Goal: Task Accomplishment & Management: Manage account settings

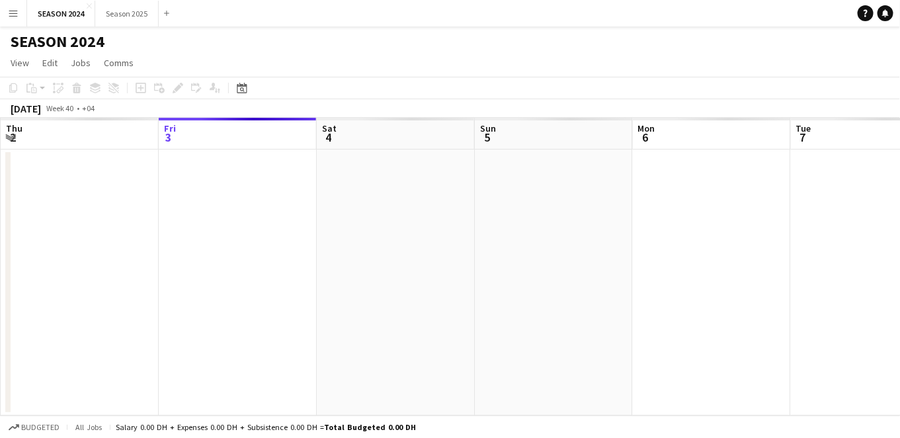
click at [16, 13] on app-icon "Menu" at bounding box center [13, 13] width 11 height 11
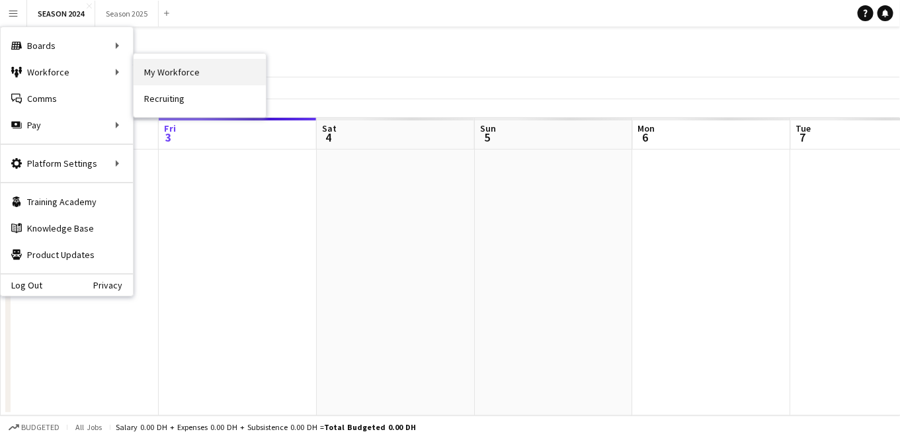
click at [150, 68] on link "My Workforce" at bounding box center [200, 72] width 132 height 26
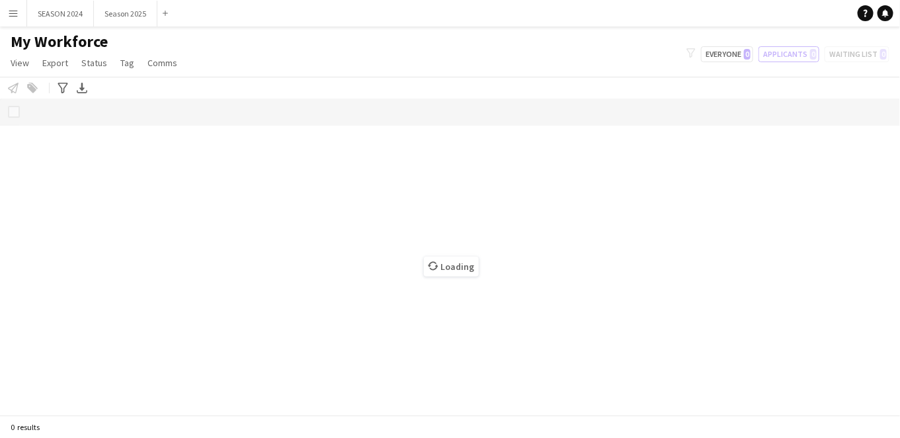
click at [797, 62] on div "My Workforce View Views Default view New view Update view Delete view Edit name…" at bounding box center [450, 54] width 900 height 45
drag, startPoint x: 511, startPoint y: 81, endPoint x: 278, endPoint y: 87, distance: 233.4
click at [456, 93] on div "Notify workforce Add to tag Select at least one crew to tag him or her. Advance…" at bounding box center [450, 88] width 900 height 22
drag, startPoint x: 205, startPoint y: 80, endPoint x: 165, endPoint y: 77, distance: 39.7
click at [192, 79] on div "Notify workforce Add to tag Select at least one crew to tag him or her. Advance…" at bounding box center [450, 88] width 900 height 22
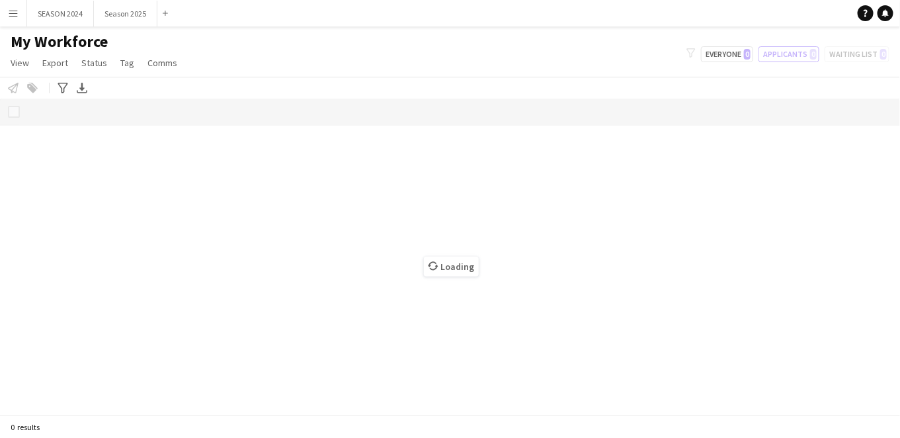
click at [20, 107] on div "Loading" at bounding box center [450, 256] width 900 height 316
click at [17, 112] on div "Loading" at bounding box center [450, 256] width 900 height 316
click at [26, 61] on span "View" at bounding box center [20, 63] width 19 height 12
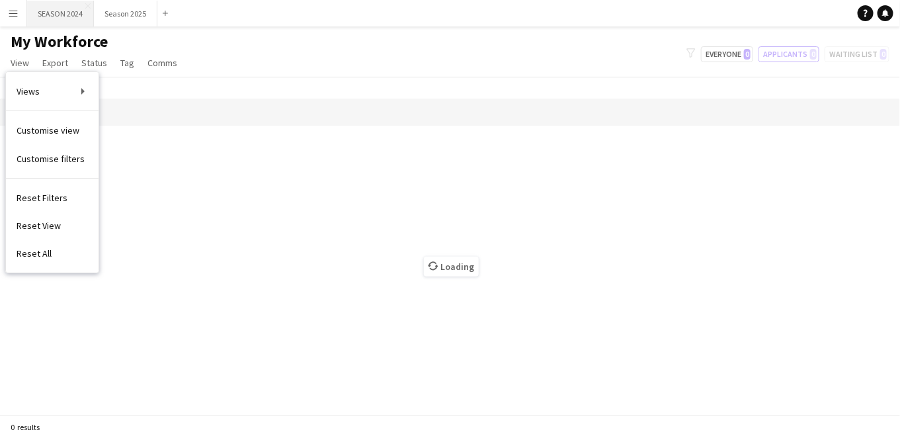
click at [68, 11] on button "SEASON 2024 Close" at bounding box center [60, 14] width 67 height 26
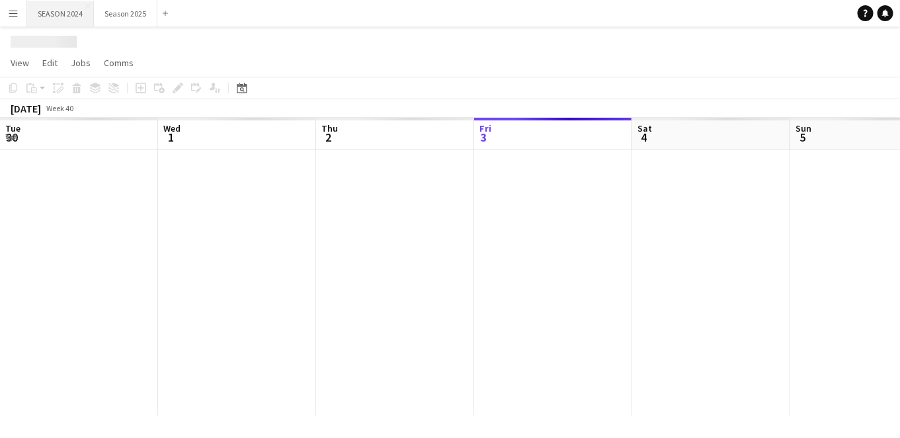
scroll to position [0, 315]
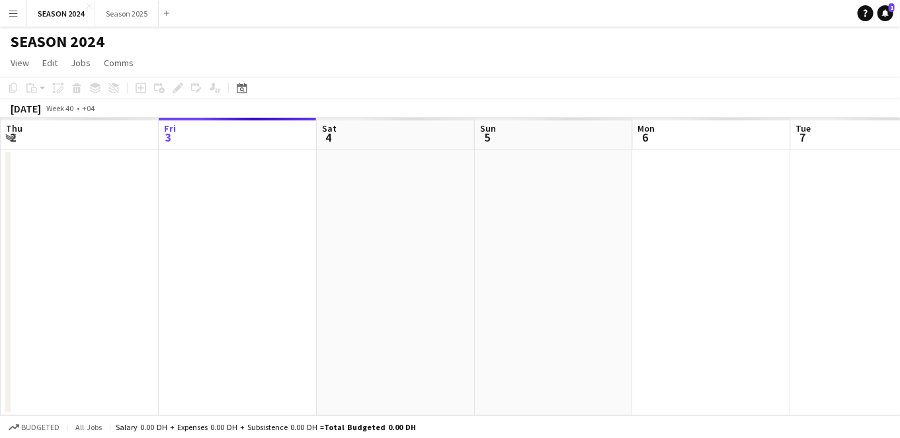
click at [12, 1] on button "Menu" at bounding box center [13, 13] width 26 height 26
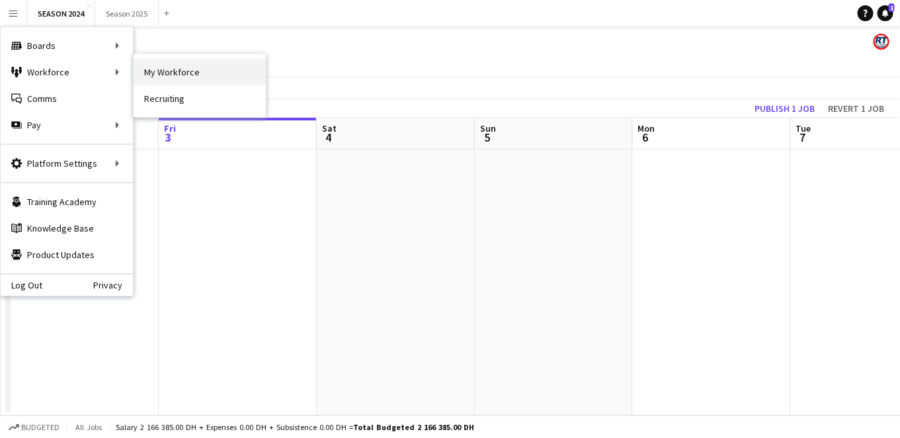
click at [169, 74] on link "My Workforce" at bounding box center [200, 72] width 132 height 26
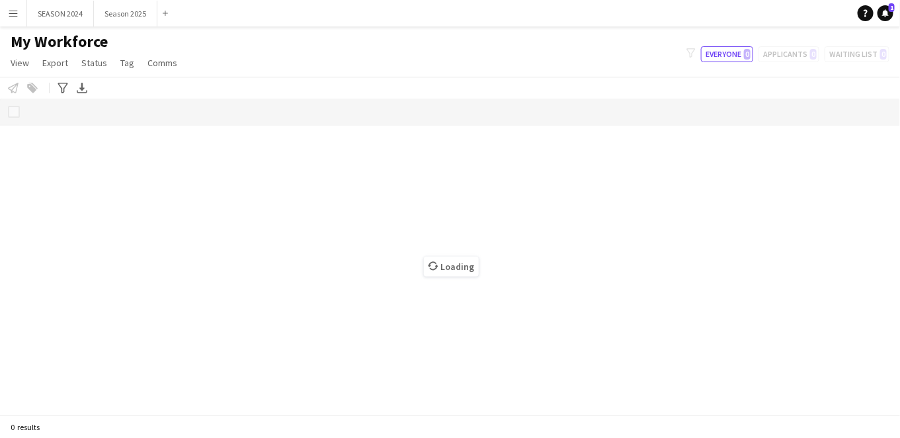
drag, startPoint x: 410, startPoint y: 404, endPoint x: 152, endPoint y: 437, distance: 260.6
click at [258, 379] on div "Loading" at bounding box center [450, 256] width 900 height 316
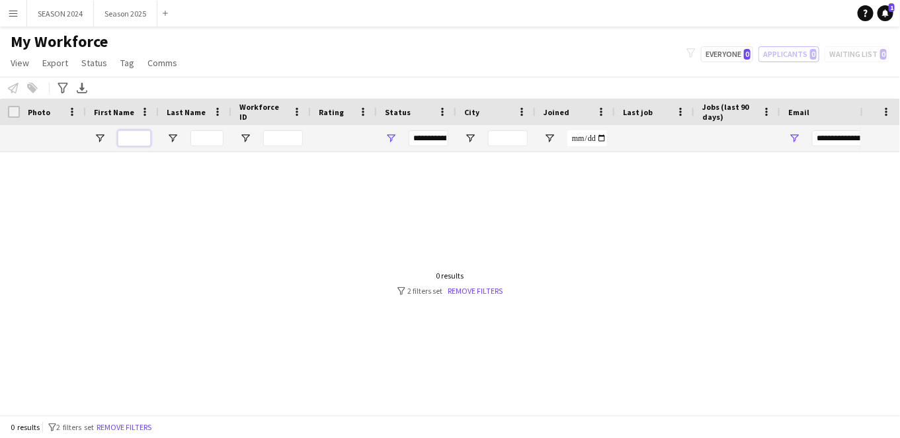
click at [126, 134] on input "First Name Filter Input" at bounding box center [134, 138] width 33 height 16
type input "*"
type input "*****"
click at [135, 136] on input "*****" at bounding box center [134, 138] width 33 height 16
click at [145, 137] on input "*****" at bounding box center [134, 138] width 33 height 16
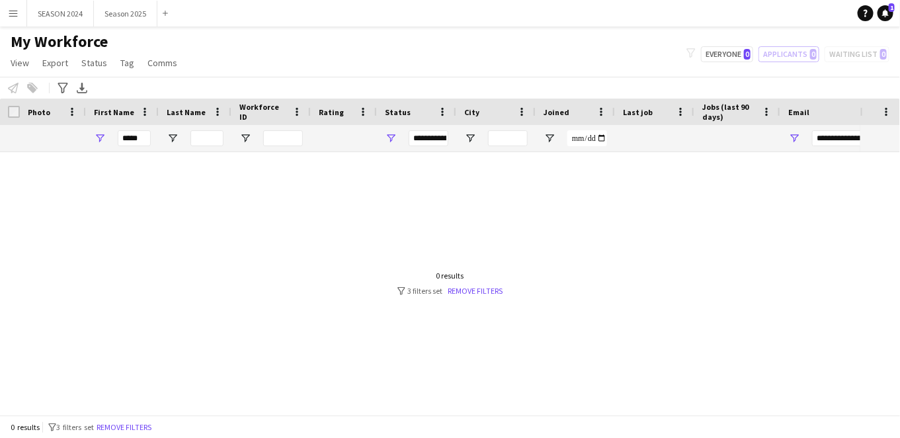
drag, startPoint x: 605, startPoint y: 155, endPoint x: 810, endPoint y: 233, distance: 219.3
click at [443, 145] on div "**********" at bounding box center [429, 138] width 40 height 16
click at [445, 137] on div "**********" at bounding box center [429, 138] width 40 height 16
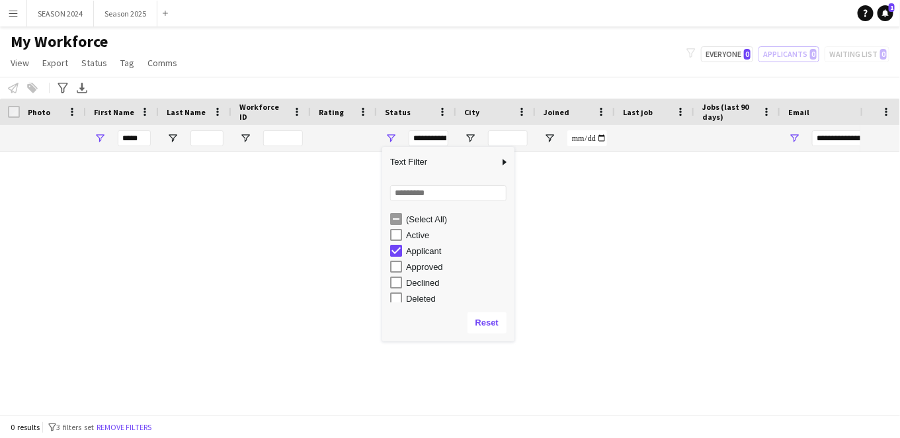
click at [387, 221] on div "(Select All)" at bounding box center [448, 219] width 132 height 16
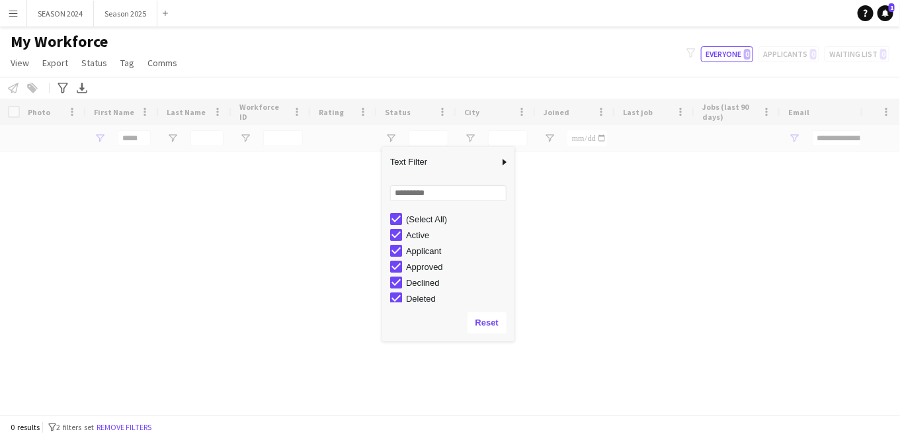
click at [241, 126] on div "Loading" at bounding box center [450, 256] width 900 height 316
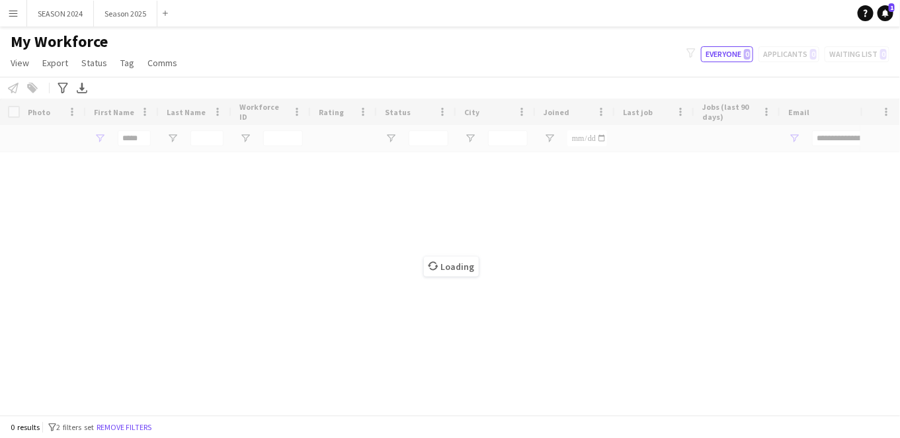
click at [149, 128] on div "Loading" at bounding box center [450, 256] width 900 height 316
click at [127, 16] on button "Season 2025 Close" at bounding box center [125, 14] width 63 height 26
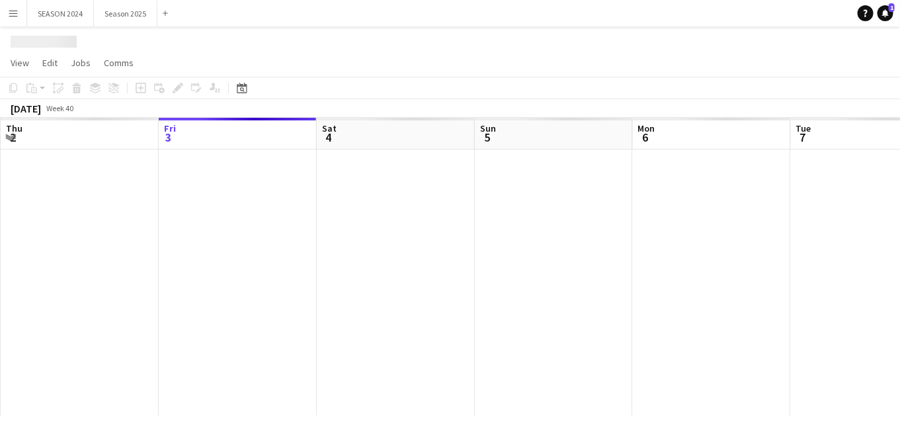
drag, startPoint x: 607, startPoint y: 268, endPoint x: 383, endPoint y: 297, distance: 225.4
click at [354, 280] on app-calendar-viewport "Tue 30 Wed 1 Thu 2 Fri 3 Sat 4 Sun 5 Mon 6 Tue 7 Wed 8 Thu 9 Fri 10" at bounding box center [450, 266] width 900 height 297
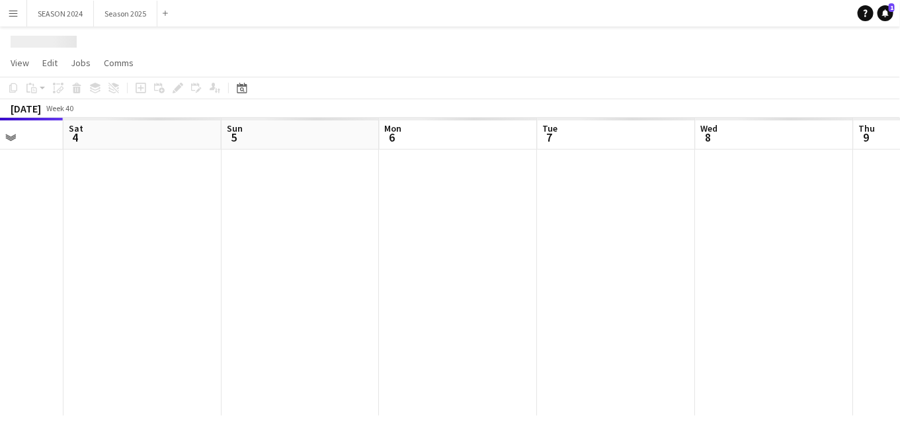
drag, startPoint x: 607, startPoint y: 282, endPoint x: 213, endPoint y: 290, distance: 394.7
click at [314, 286] on app-calendar-viewport "Tue 30 Wed 1 Thu 2 Fri 3 Sat 4 Sun 5 Mon 6 Tue 7 Wed 8 Thu 9 Fri 10" at bounding box center [450, 266] width 900 height 297
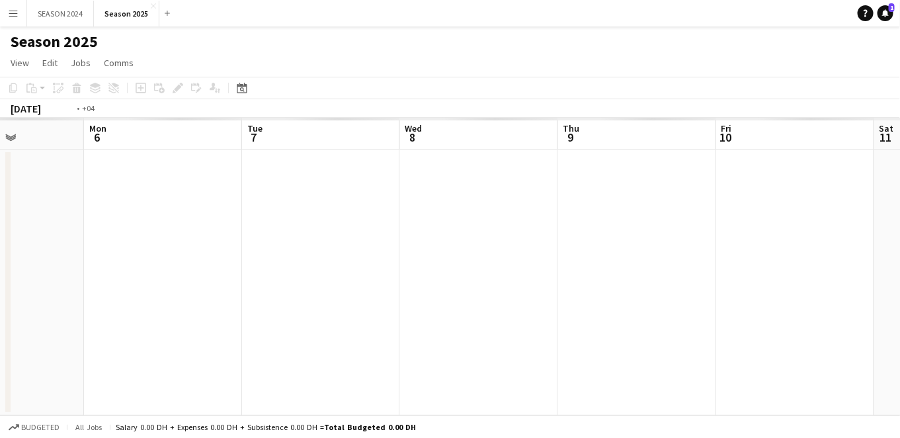
drag, startPoint x: 595, startPoint y: 307, endPoint x: 335, endPoint y: 355, distance: 264.1
click at [309, 350] on app-calendar-viewport "Thu 2 Fri 3 Sat 4 Sun 5 Mon 6 Tue 7 Wed 8 Thu 9 Fri 10 Sat 11 Sun 12" at bounding box center [450, 266] width 900 height 297
drag, startPoint x: 416, startPoint y: 330, endPoint x: 466, endPoint y: 335, distance: 49.9
click at [179, 336] on app-calendar-viewport "Sun 5 Mon 6 Tue 7 Wed 8 Thu 9 Fri 10 Sat 11 Sun 12 Mon 13 Tue 14 Wed 15" at bounding box center [450, 266] width 900 height 297
click at [320, 321] on app-calendar-viewport "Tue 7 Wed 8 Thu 9 Fri 10 Sat 11 Sun 12 Mon 13 Tue 14 Wed 15 Thu 16 Fri 17" at bounding box center [450, 266] width 900 height 297
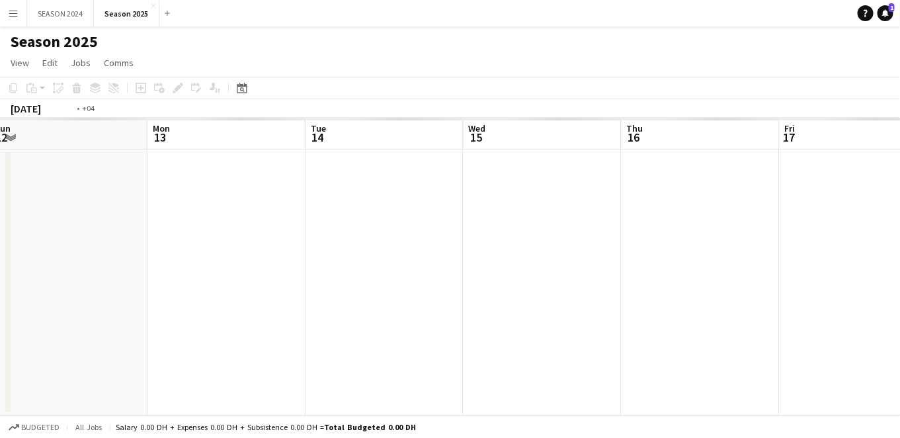
click at [386, 328] on app-calendar-viewport "Thu 9 Fri 10 Sat 11 Sun 12 Mon 13 Tue 14 Wed 15 Thu 16 Fri 17 Sat 18 Sun 19" at bounding box center [450, 266] width 900 height 297
drag, startPoint x: 586, startPoint y: 334, endPoint x: 662, endPoint y: 338, distance: 76.2
click at [540, 333] on app-calendar-viewport "Sat 11 Sun 12 Mon 13 Tue 14 Wed 15 Thu 16 Fri 17 Sat 18 Sun 19 Mon 20 Tue 21" at bounding box center [450, 266] width 900 height 297
drag, startPoint x: 662, startPoint y: 338, endPoint x: 534, endPoint y: 334, distance: 128.3
click at [599, 338] on app-calendar-viewport "Mon 13 Tue 14 Wed 15 Thu 16 Fri 17 Sat 18 Sun 19 Mon 20 Tue 21 Wed 22 Thu 23" at bounding box center [450, 266] width 900 height 297
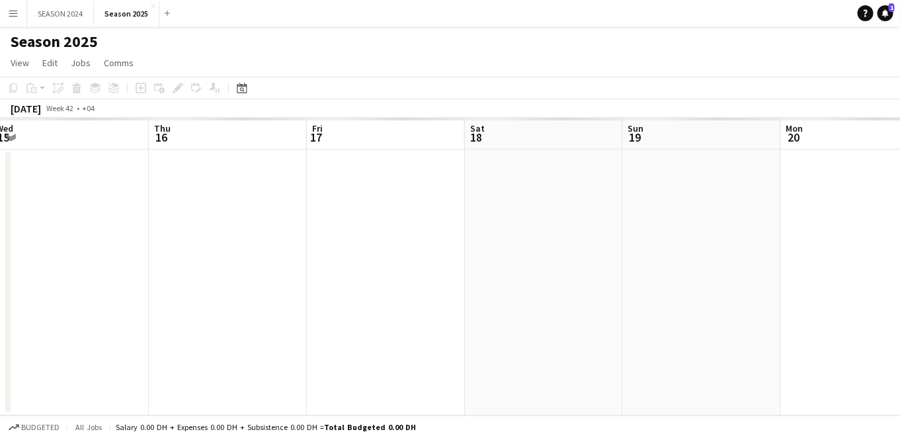
scroll to position [0, 381]
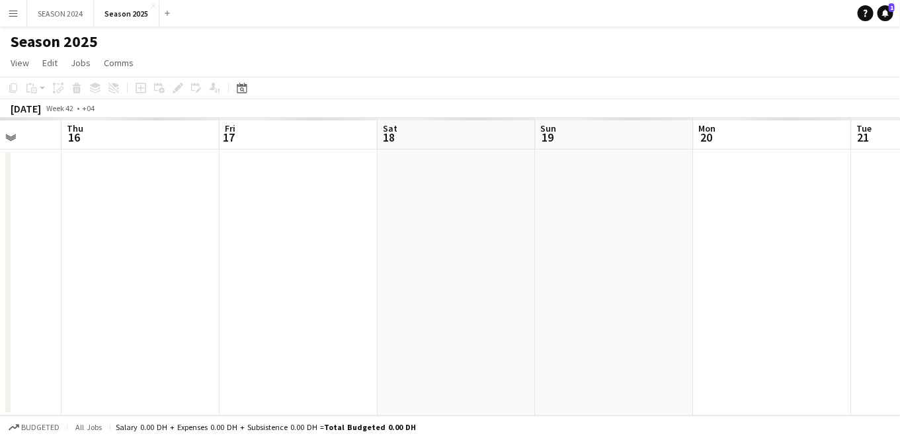
drag, startPoint x: 142, startPoint y: 262, endPoint x: 564, endPoint y: 274, distance: 421.9
click at [459, 279] on app-calendar-viewport "Mon 13 Tue 14 Wed 15 Thu 16 Fri 17 Sat 18 Sun 19 Mon 20 Tue 21 Wed 22 Thu 23" at bounding box center [450, 266] width 900 height 297
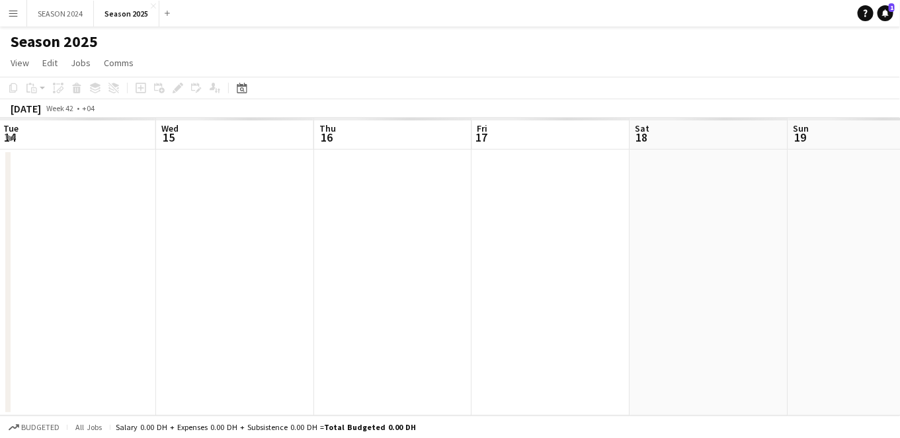
drag, startPoint x: 264, startPoint y: 241, endPoint x: 271, endPoint y: 253, distance: 13.6
click at [222, 249] on app-calendar-viewport "Sat 11 Sun 12 Mon 13 Tue 14 Wed 15 Thu 16 Fri 17 Sat 18 Sun 19 Mon 20 Tue 21" at bounding box center [450, 266] width 900 height 297
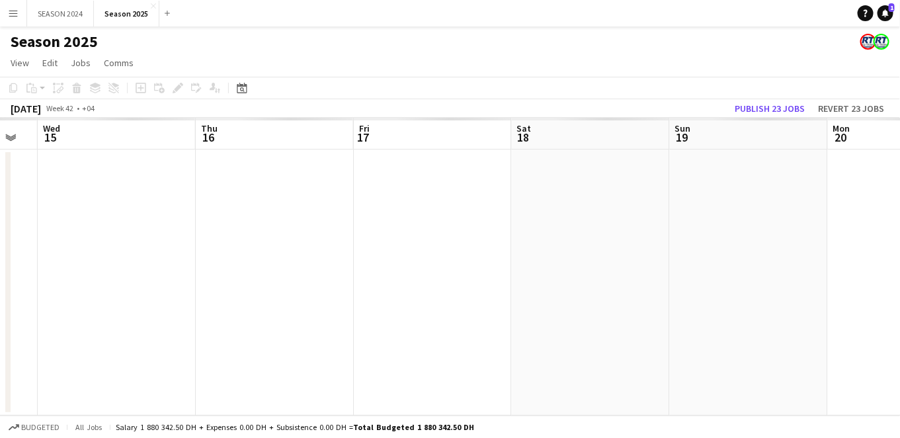
drag, startPoint x: 414, startPoint y: 249, endPoint x: 475, endPoint y: 256, distance: 60.7
click at [329, 257] on app-calendar-viewport "Sun 12 Mon 13 Tue 14 Wed 15 Thu 16 Fri 17 Sat 18 Sun 19 Mon 20 Tue 21 Wed 22" at bounding box center [450, 266] width 900 height 297
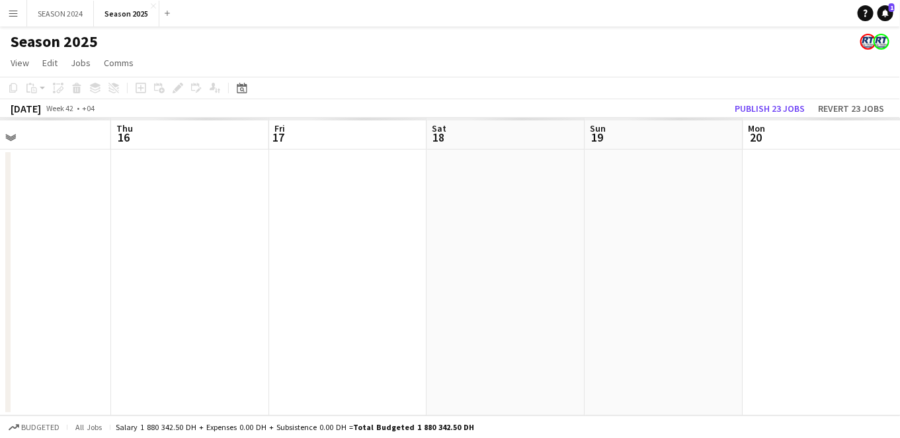
drag, startPoint x: 293, startPoint y: 242, endPoint x: 375, endPoint y: 249, distance: 81.6
click at [178, 254] on app-calendar-viewport "Sun 12 Mon 13 Tue 14 Wed 15 Thu 16 Fri 17 Sat 18 Sun 19 Mon 20 Tue 21 Wed 22" at bounding box center [450, 266] width 900 height 297
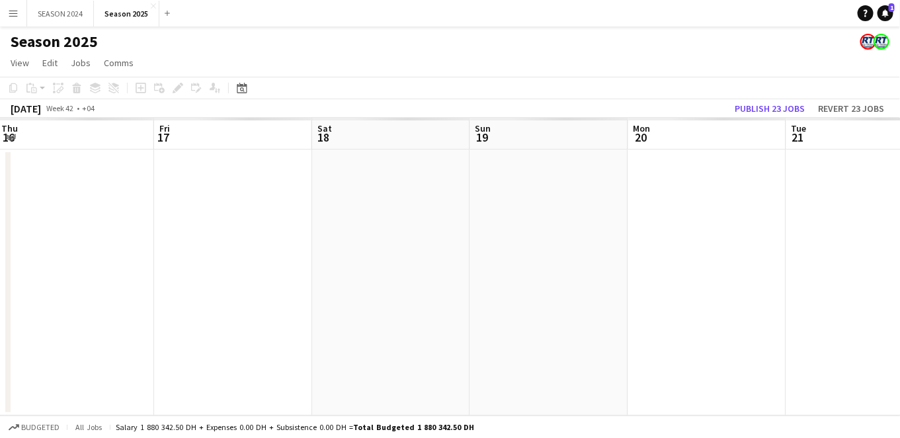
drag, startPoint x: 375, startPoint y: 249, endPoint x: 386, endPoint y: 256, distance: 13.4
click at [256, 251] on app-calendar-viewport "Mon 13 Tue 14 Wed 15 Thu 16 Fri 17 Sat 18 Sun 19 Mon 20 Tue 21 Wed 22 Thu 23" at bounding box center [450, 266] width 900 height 297
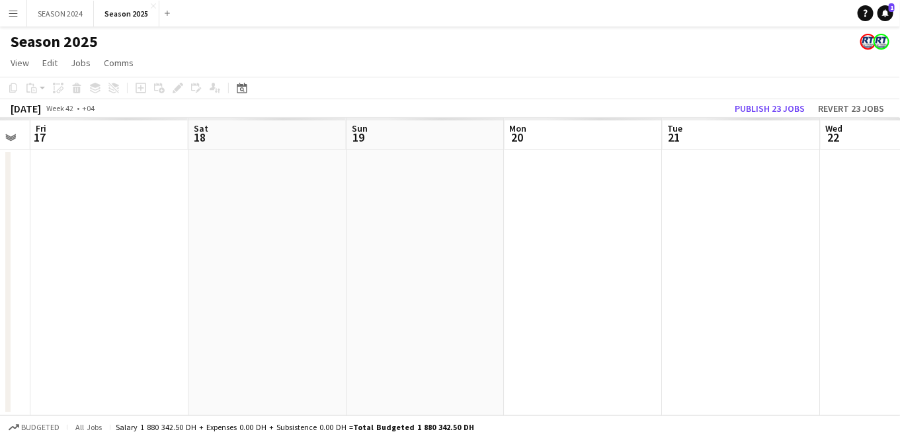
drag, startPoint x: 317, startPoint y: 245, endPoint x: 453, endPoint y: 251, distance: 137.0
click at [266, 254] on app-calendar-viewport "Tue 14 Wed 15 Thu 16 Fri 17 Sat 18 Sun 19 Mon 20 Tue 21 Wed 22 Thu 23 Fri 24" at bounding box center [450, 266] width 900 height 297
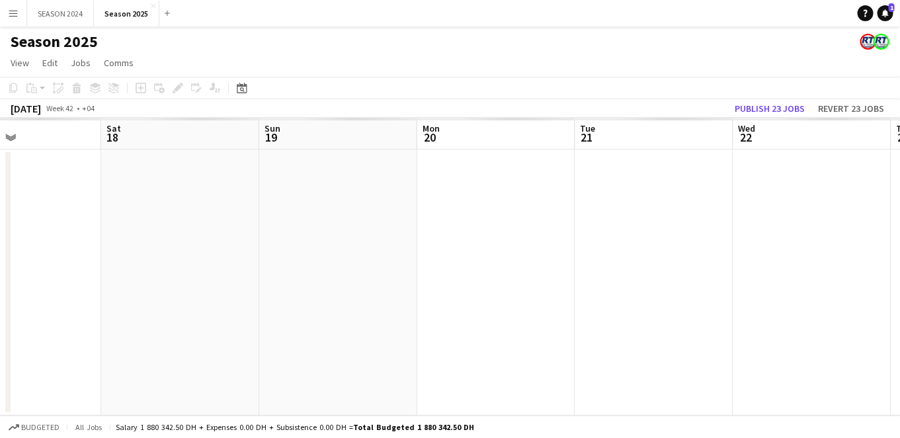
drag, startPoint x: 380, startPoint y: 251, endPoint x: 607, endPoint y: 266, distance: 227.3
click at [518, 263] on app-calendar-viewport "Wed 15 Thu 16 Fri 17 Sat 18 Sun 19 Mon 20 Tue 21 Wed 22 Thu 23 Fri 24 Sat 25" at bounding box center [450, 266] width 900 height 297
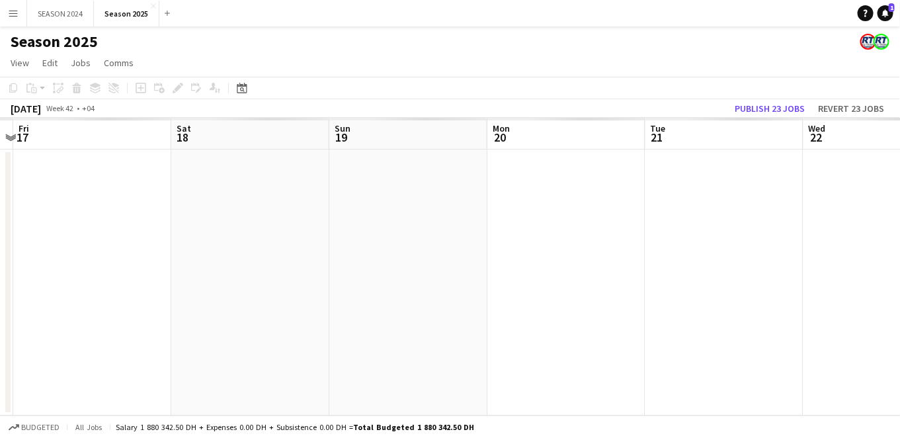
drag, startPoint x: 453, startPoint y: 262, endPoint x: 513, endPoint y: 272, distance: 60.3
click at [501, 272] on app-calendar-viewport "Wed 15 Thu 16 Fri 17 Sat 18 Sun 19 Mon 20 Tue 21 Wed 22 Thu 23 Fri 24 Sat 25" at bounding box center [450, 266] width 900 height 297
click at [129, 15] on button "Season 2025 Close" at bounding box center [126, 14] width 65 height 26
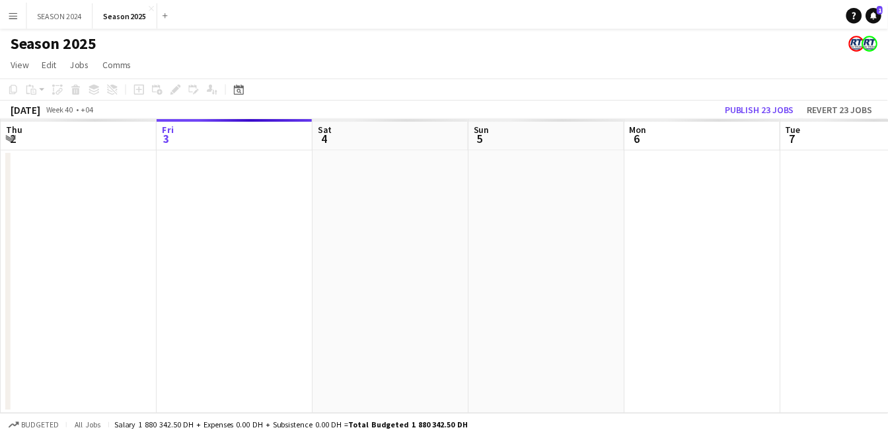
scroll to position [0, 315]
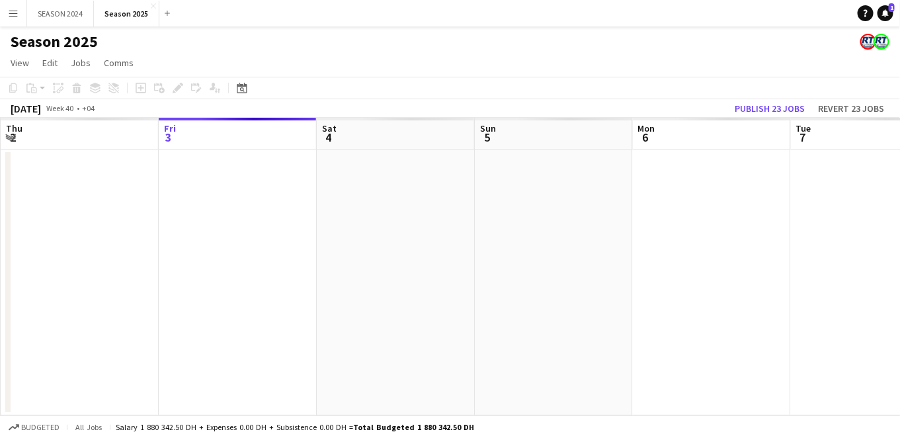
click at [618, 283] on app-date-cell at bounding box center [554, 282] width 158 height 266
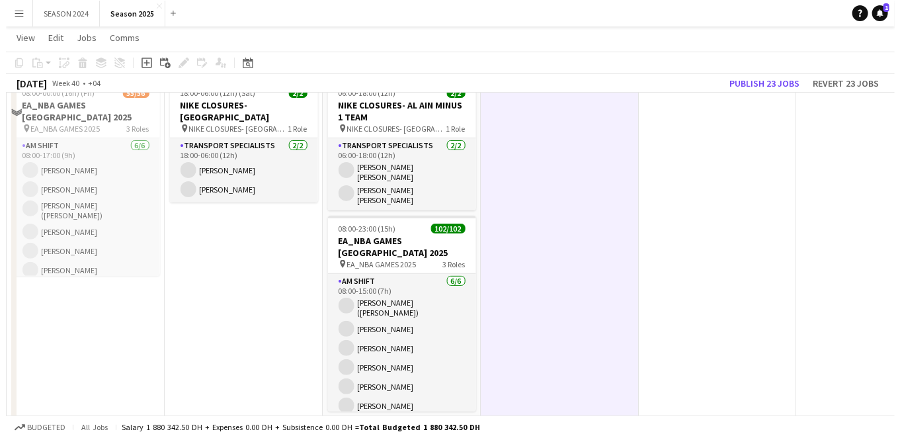
scroll to position [0, 0]
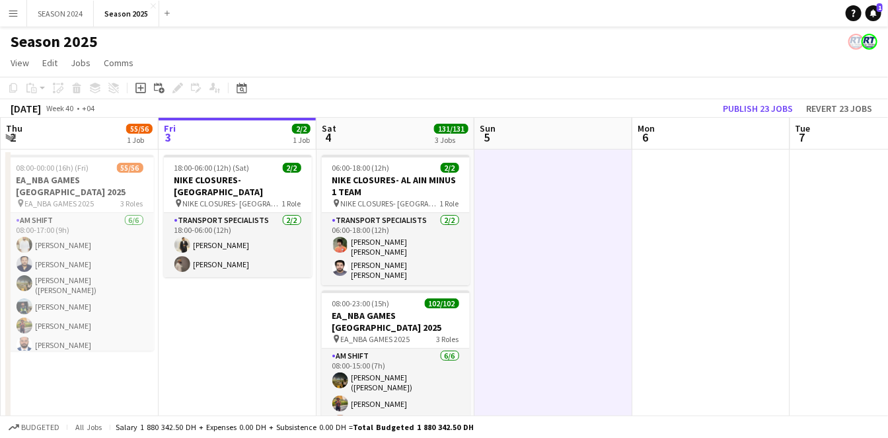
click at [11, 11] on app-icon "Menu" at bounding box center [13, 13] width 11 height 11
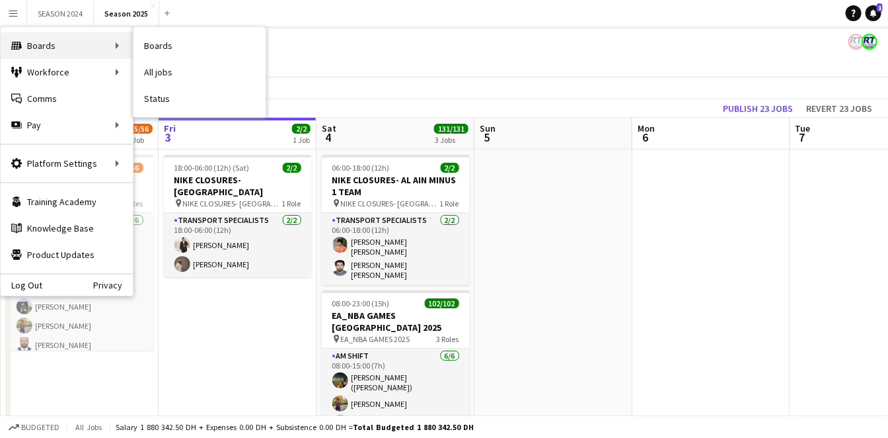
click at [104, 43] on div "Boards Boards" at bounding box center [67, 45] width 132 height 26
click at [76, 34] on div "Boards Boards" at bounding box center [67, 45] width 132 height 26
drag, startPoint x: 83, startPoint y: 38, endPoint x: 69, endPoint y: 34, distance: 15.3
click at [69, 34] on div "Boards Boards" at bounding box center [67, 45] width 132 height 26
click at [120, 45] on div "Boards Boards" at bounding box center [67, 45] width 132 height 26
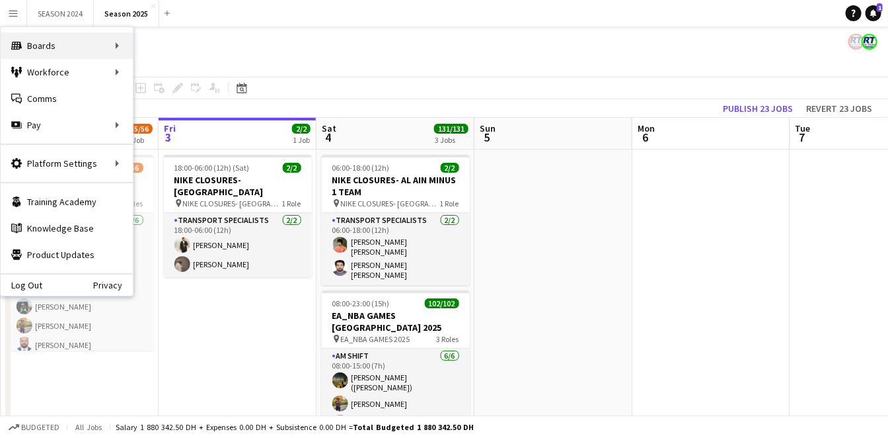
click at [122, 45] on div "Boards Boards" at bounding box center [67, 45] width 132 height 26
click at [108, 46] on div "Boards Boards" at bounding box center [67, 45] width 132 height 26
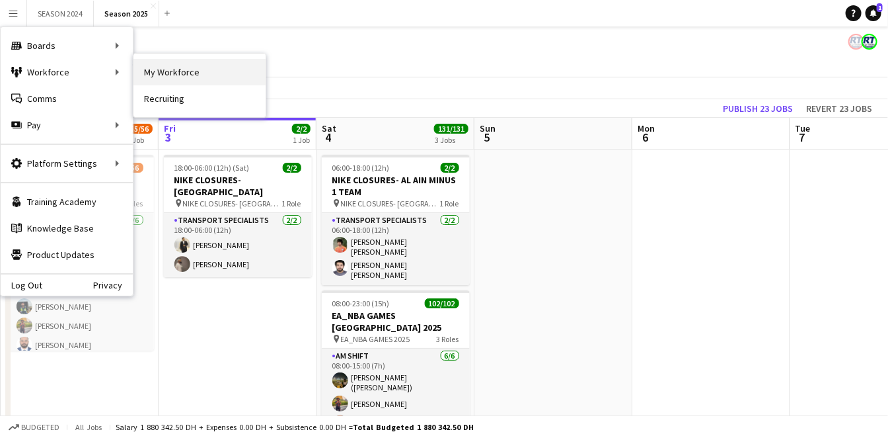
click at [161, 65] on link "My Workforce" at bounding box center [200, 72] width 132 height 26
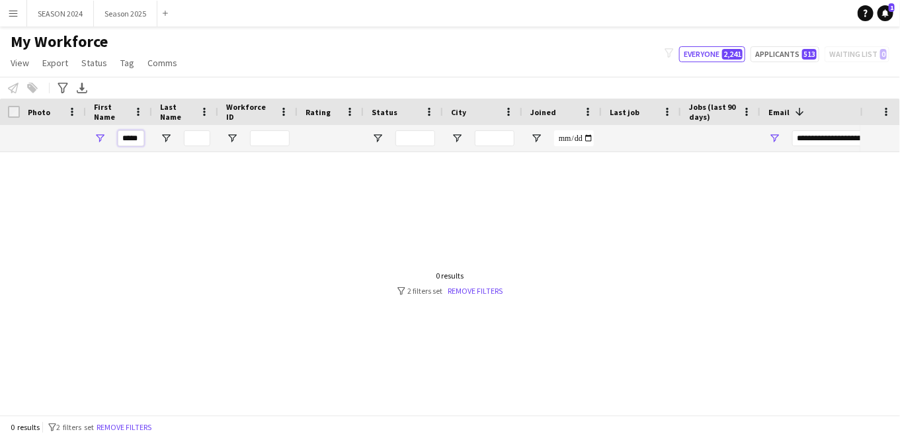
click at [136, 130] on input "*****" at bounding box center [131, 138] width 26 height 16
click at [139, 137] on input "*****" at bounding box center [131, 138] width 26 height 16
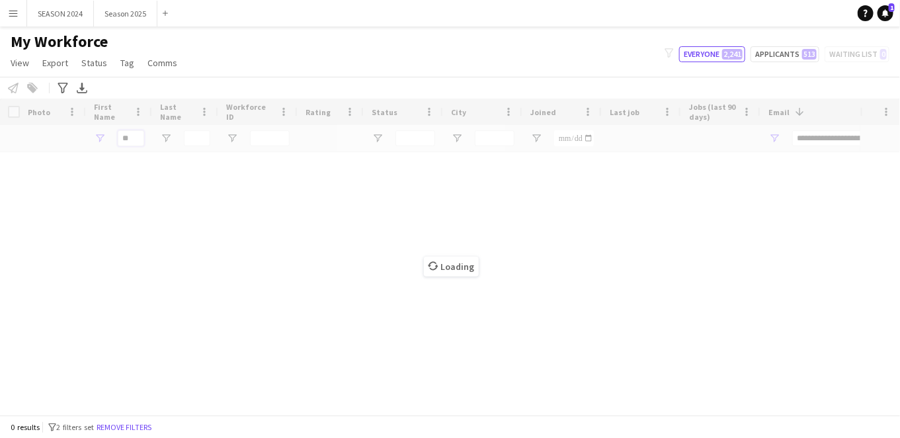
type input "*"
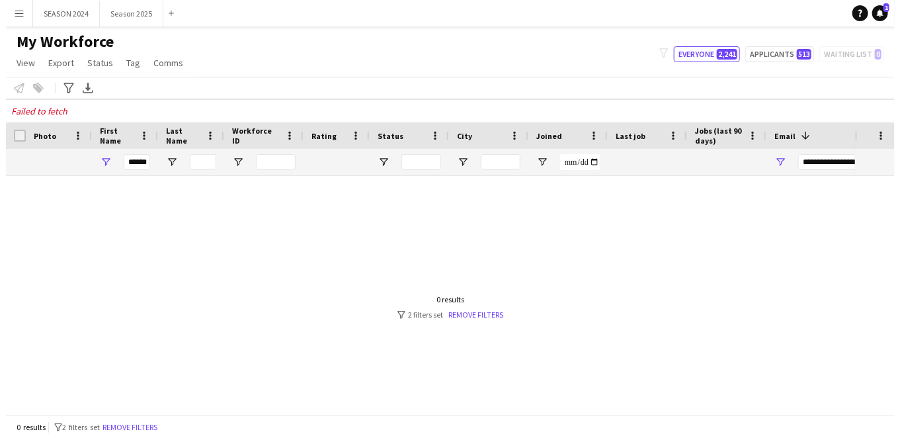
scroll to position [0, 2]
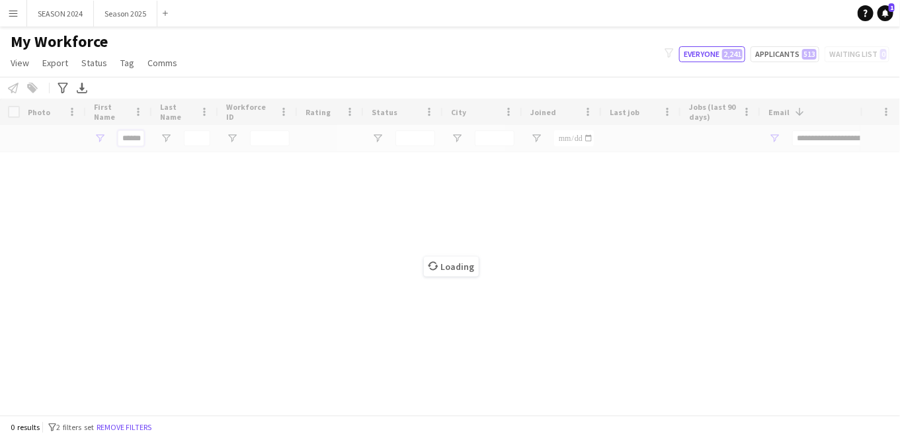
type input "******"
click at [134, 7] on button "Season 2025 Close" at bounding box center [125, 14] width 63 height 26
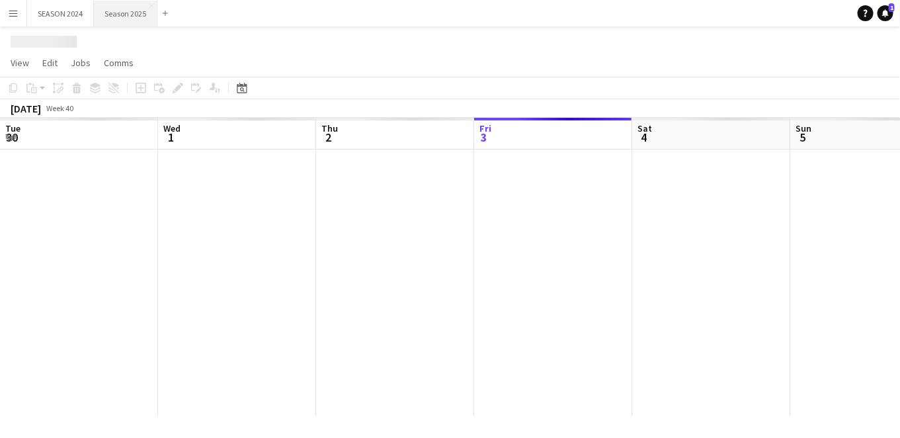
scroll to position [0, 315]
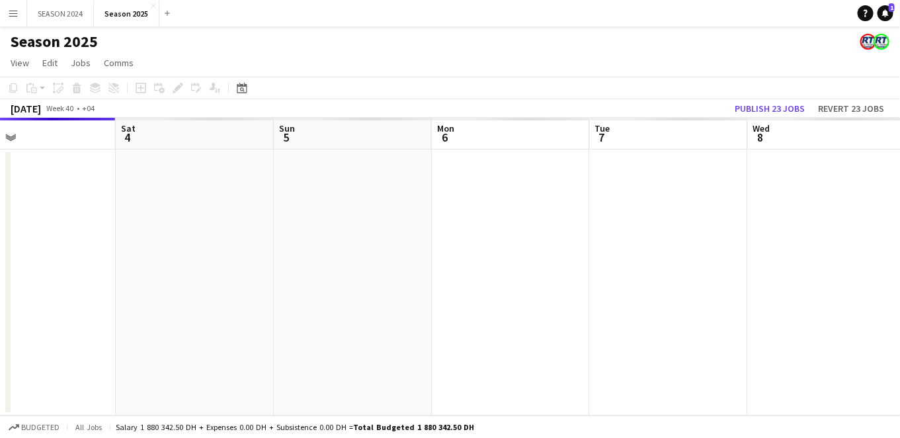
drag, startPoint x: 458, startPoint y: 231, endPoint x: 587, endPoint y: 298, distance: 145.2
click at [536, 301] on app-calendar-viewport "Wed 1 Thu 2 Fri 3 Sat 4 Sun 5 Mon 6 Tue 7 Wed 8 Thu 9 Fri 10 Sat 11" at bounding box center [450, 266] width 900 height 297
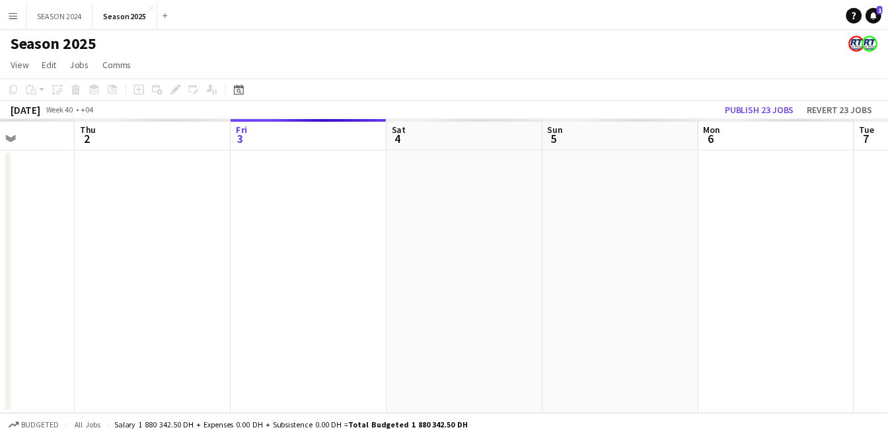
scroll to position [0, 311]
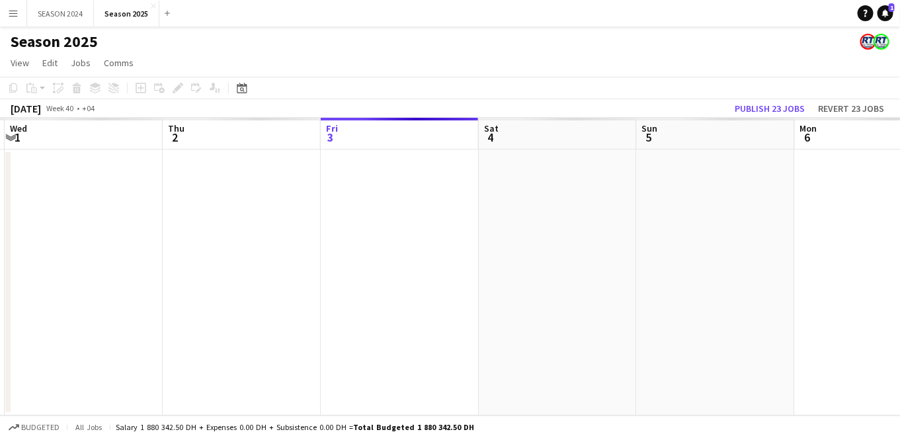
drag, startPoint x: 404, startPoint y: 264, endPoint x: 483, endPoint y: 268, distance: 78.8
click at [483, 268] on app-calendar-viewport "Mon 29 Tue 30 Wed 1 Thu 2 Fri 3 Sat 4 Sun 5 Mon 6 Tue 7 Wed 8 Thu 9" at bounding box center [450, 266] width 900 height 297
click at [524, 214] on app-date-cell at bounding box center [558, 282] width 158 height 266
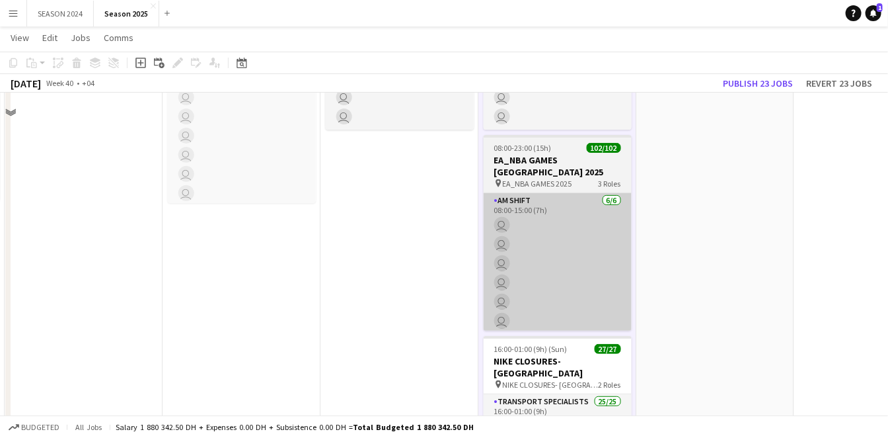
scroll to position [147, 0]
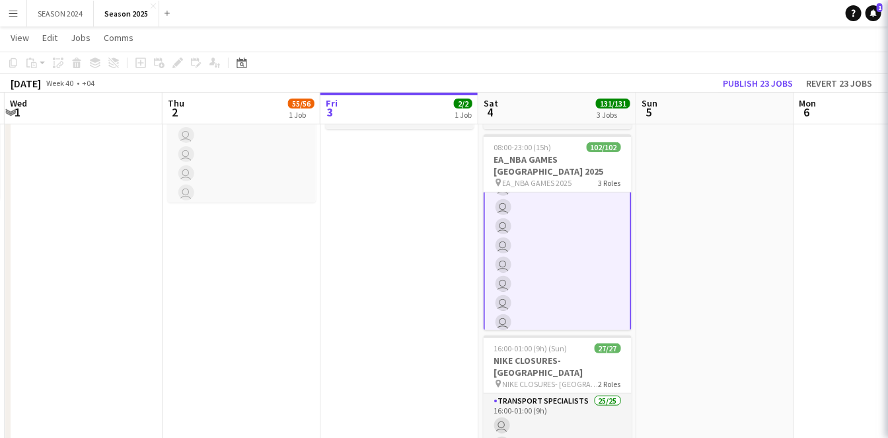
scroll to position [294, 0]
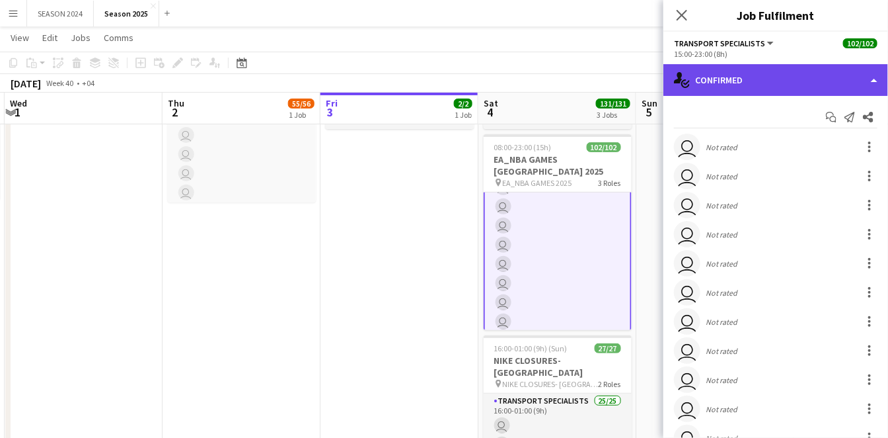
click at [734, 86] on div "single-neutral-actions-check-2 Confirmed" at bounding box center [776, 80] width 225 height 32
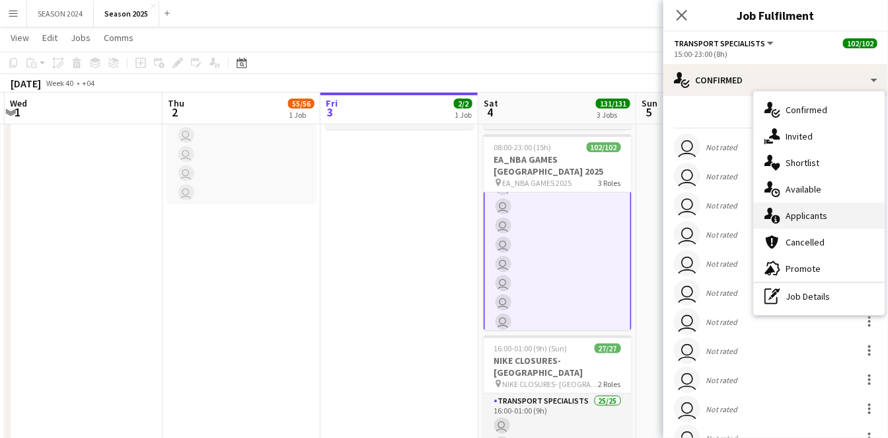
click at [794, 210] on span "Applicants" at bounding box center [807, 216] width 42 height 12
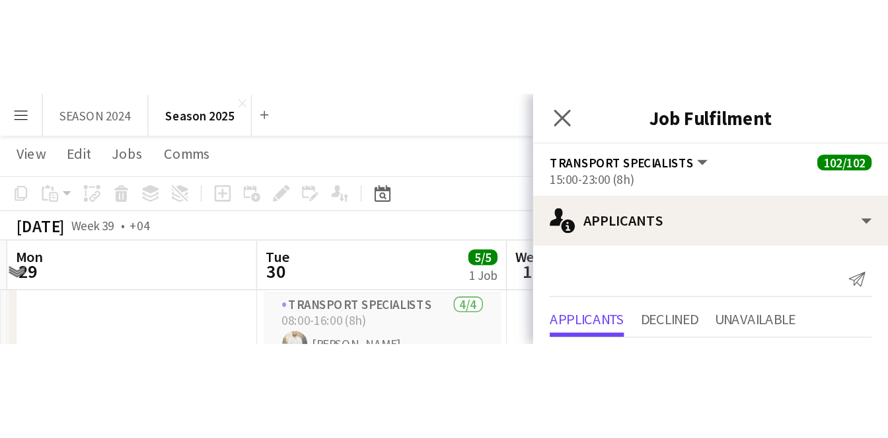
scroll to position [303, 0]
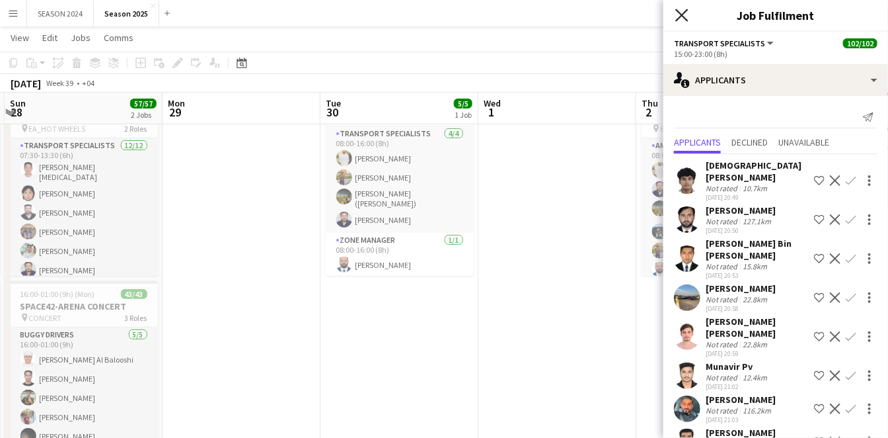
click at [682, 19] on icon "Close pop-in" at bounding box center [682, 15] width 13 height 13
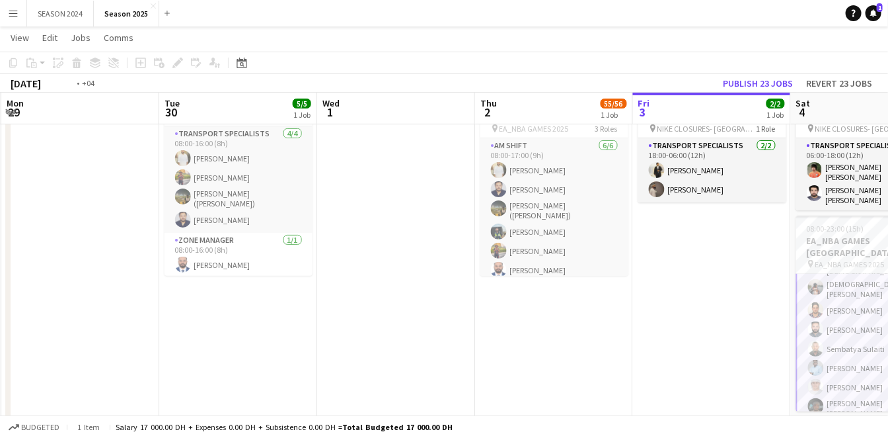
drag, startPoint x: 601, startPoint y: 280, endPoint x: 369, endPoint y: 326, distance: 236.5
click at [369, 326] on app-calendar-viewport "Fri 26 Sat 27 57/57 2 Jobs Sun 28 57/57 2 Jobs Mon 29 Tue 30 5/5 1 Job Wed 1 Th…" at bounding box center [444, 305] width 888 height 654
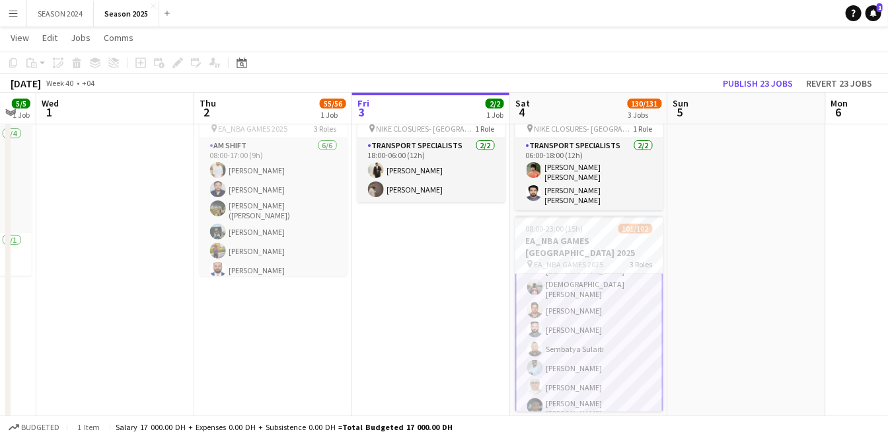
drag, startPoint x: 688, startPoint y: 329, endPoint x: 320, endPoint y: 329, distance: 368.2
click at [320, 329] on app-calendar-viewport "Sun 28 57/57 2 Jobs Mon 29 Tue 30 5/5 1 Job Wed 1 Thu 2 55/56 1 Job Fri 3 2/2 1…" at bounding box center [444, 305] width 888 height 654
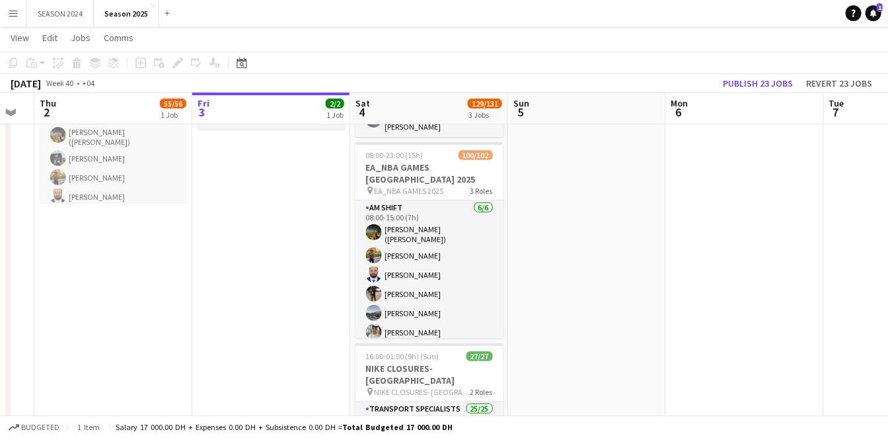
scroll to position [0, 440]
